Goal: Task Accomplishment & Management: Use online tool/utility

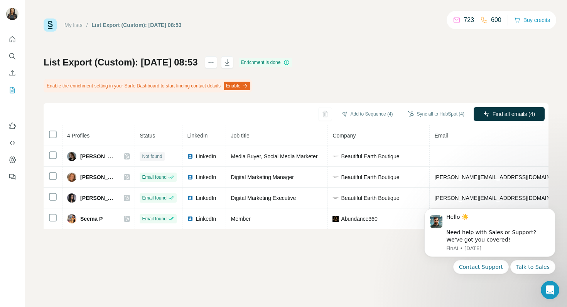
click at [75, 25] on link "My lists" at bounding box center [73, 25] width 18 height 6
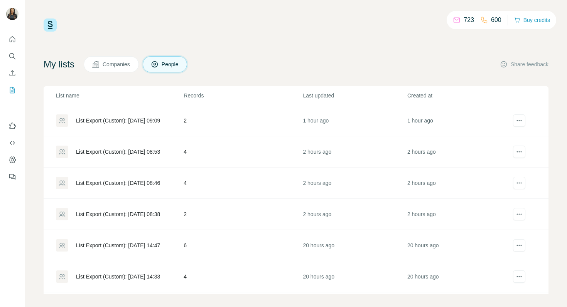
click at [118, 120] on div "List Export (Custom): 08/10/2025 09:09" at bounding box center [118, 121] width 84 height 8
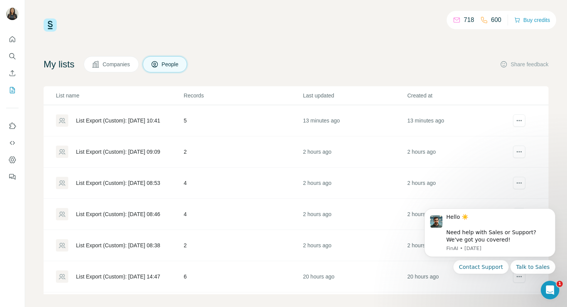
click at [96, 124] on div "List Export (Custom): [DATE] 10:41" at bounding box center [118, 121] width 84 height 8
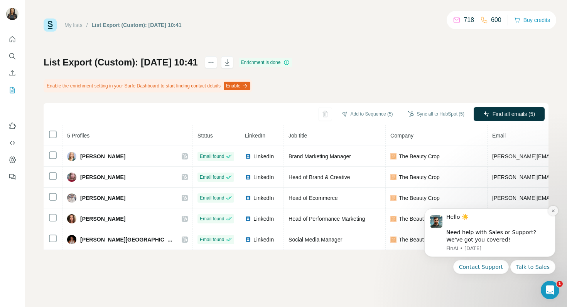
click at [551, 211] on icon "Dismiss notification" at bounding box center [553, 211] width 4 height 4
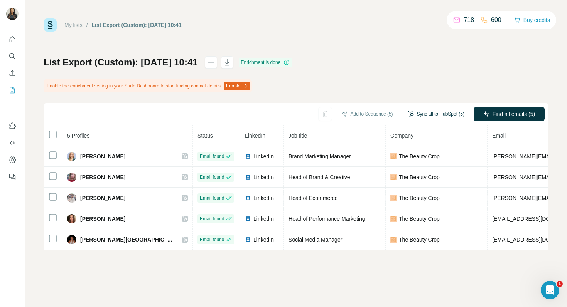
click at [443, 114] on button "Sync all to HubSpot (5)" at bounding box center [436, 114] width 68 height 12
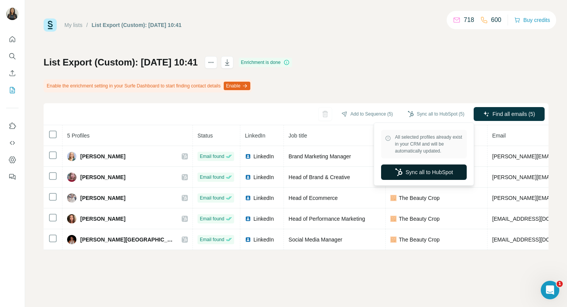
click at [397, 175] on icon "button" at bounding box center [399, 173] width 8 height 8
